Goal: Find contact information: Find contact information

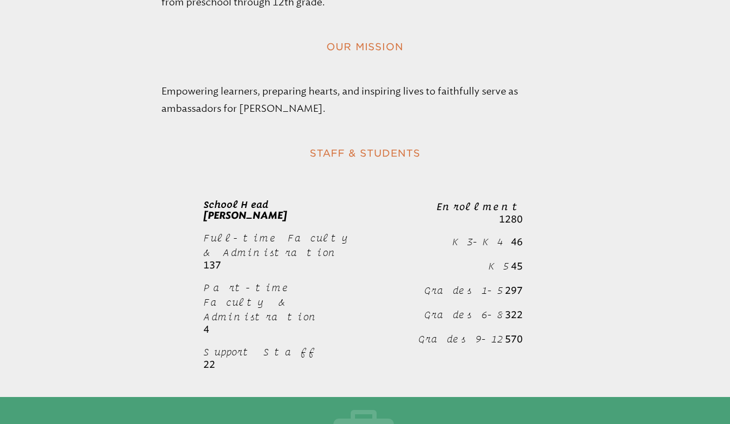
scroll to position [537, 0]
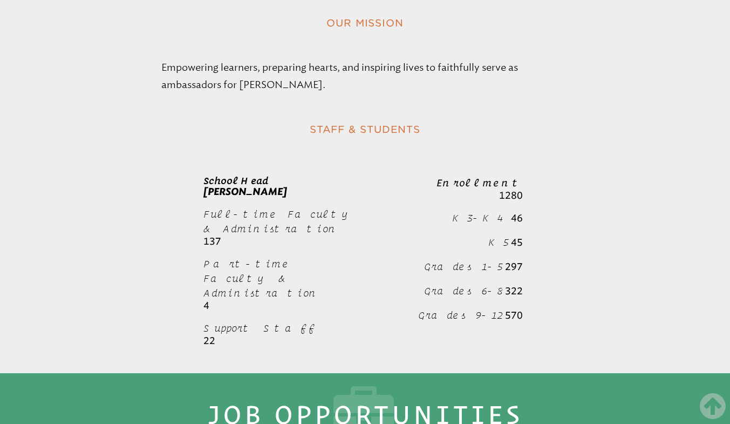
drag, startPoint x: 217, startPoint y: 104, endPoint x: 216, endPoint y: 113, distance: 9.2
click at [217, 175] on span "School Head" at bounding box center [236, 180] width 66 height 11
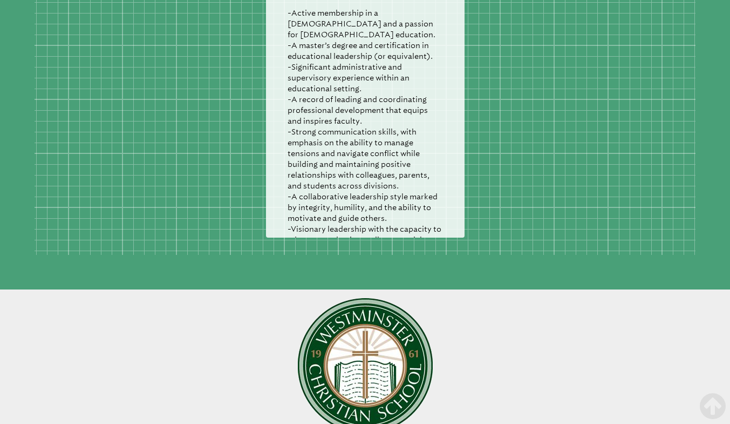
scroll to position [1238, 0]
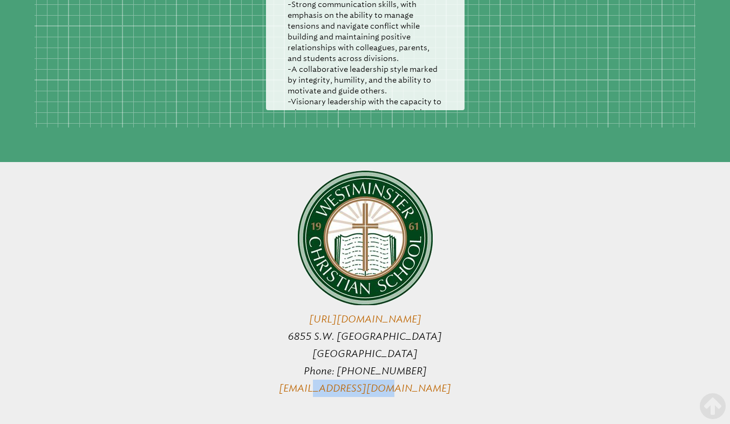
drag, startPoint x: 420, startPoint y: 299, endPoint x: 346, endPoint y: 302, distance: 74.0
click at [346, 302] on p "[URL][DOMAIN_NAME] 6855 S.W. [STREET_ADDRESS] Phone: [PHONE_NUMBER] [EMAIL_ADDR…" at bounding box center [365, 284] width 408 height 226
copy link "@[DOMAIN_NAME]"
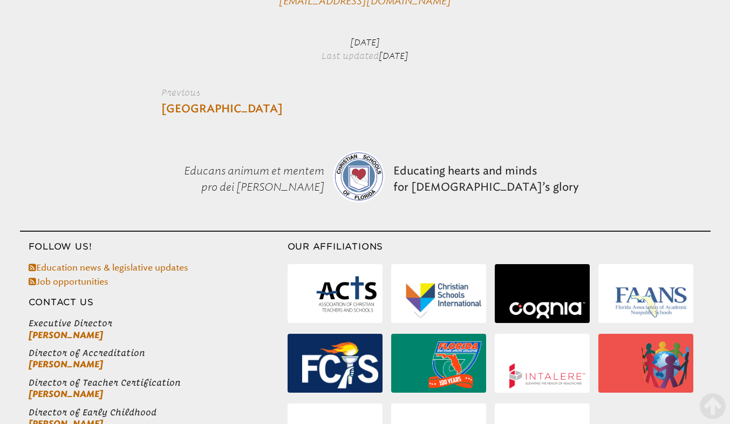
scroll to position [1640, 0]
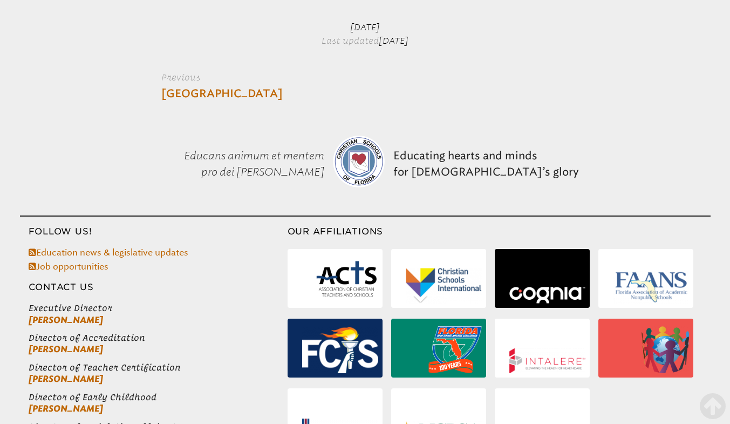
click at [70, 403] on link "[PERSON_NAME]" at bounding box center [66, 408] width 74 height 10
click at [66, 403] on link "[PERSON_NAME]" at bounding box center [66, 408] width 74 height 10
click at [56, 403] on link "[PERSON_NAME]" at bounding box center [66, 408] width 74 height 10
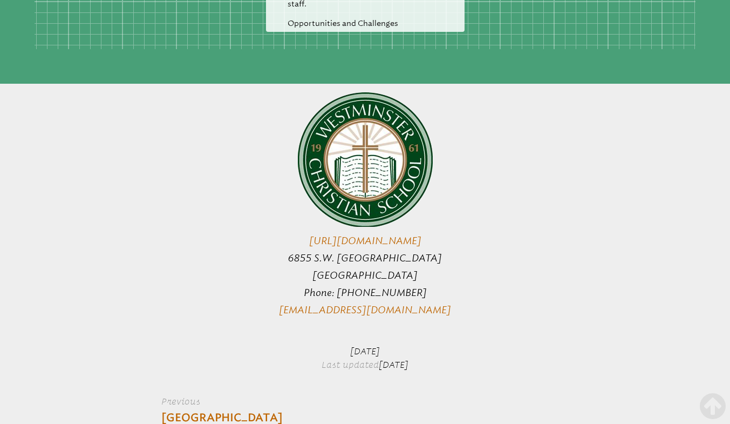
scroll to position [1263, 0]
